Goal: Task Accomplishment & Management: Manage account settings

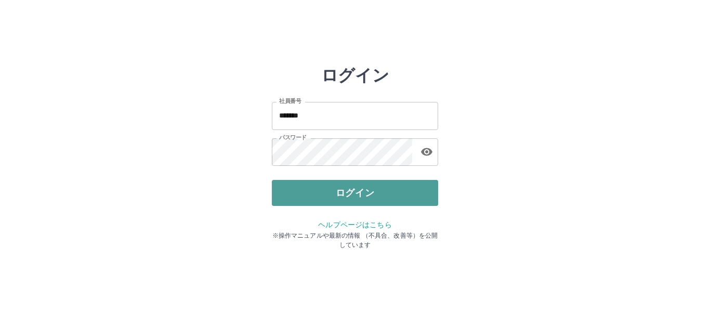
drag, startPoint x: 314, startPoint y: 180, endPoint x: 313, endPoint y: 187, distance: 6.9
click at [313, 187] on button "ログイン" at bounding box center [355, 193] width 166 height 26
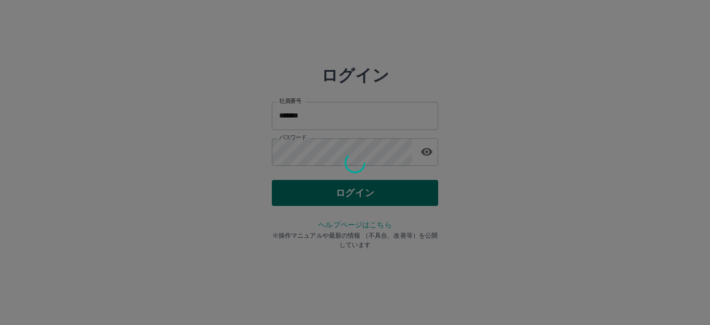
click at [313, 187] on div at bounding box center [355, 162] width 710 height 325
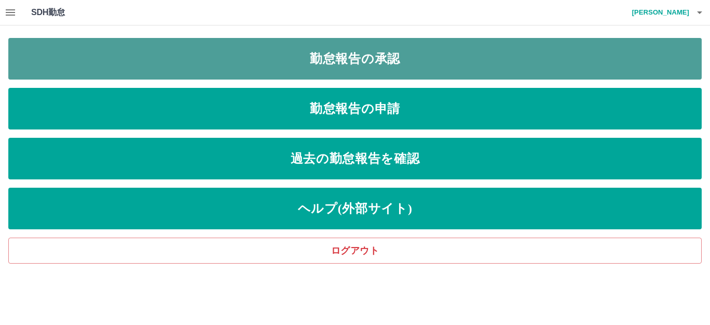
click at [279, 59] on link "勤怠報告の承認" at bounding box center [355, 59] width 694 height 42
